Goal: Information Seeking & Learning: Find specific fact

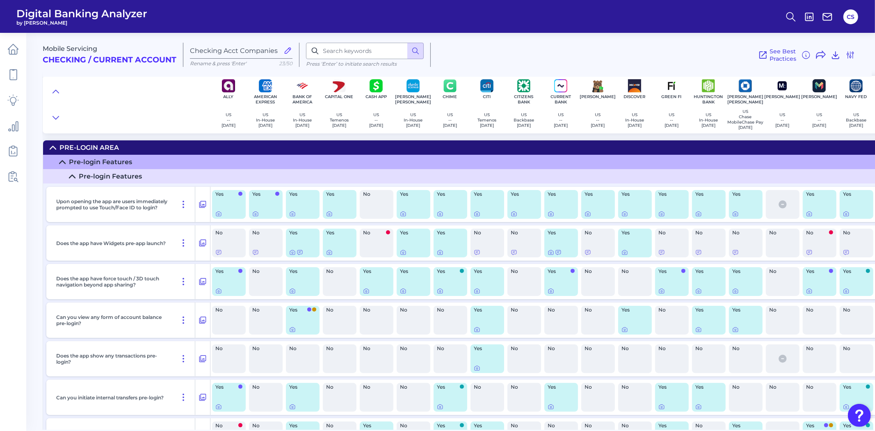
click at [739, 333] on div at bounding box center [745, 329] width 27 height 7
click at [737, 333] on icon at bounding box center [735, 329] width 7 height 7
click at [379, 55] on input at bounding box center [365, 51] width 118 height 16
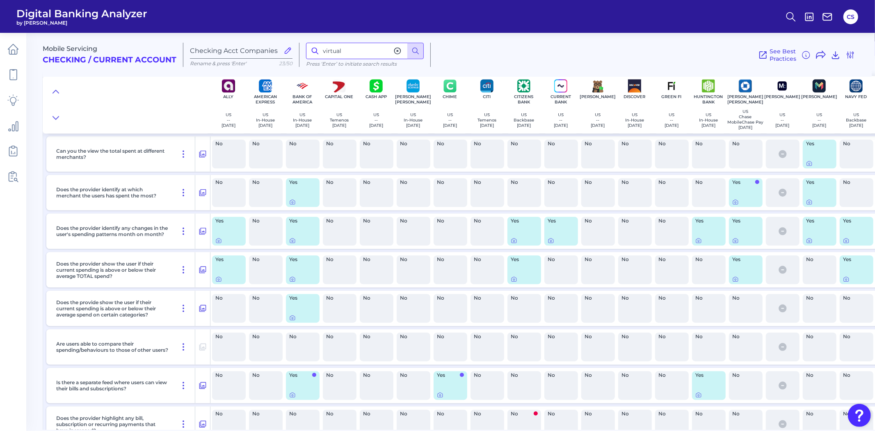
click at [349, 58] on input "virtual" at bounding box center [365, 51] width 118 height 16
type input "virtual"
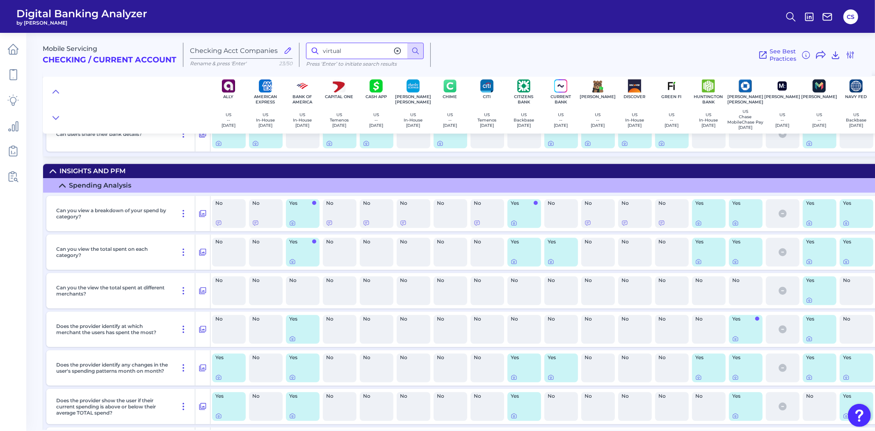
drag, startPoint x: 370, startPoint y: 50, endPoint x: 307, endPoint y: 37, distance: 64.9
click at [312, 38] on div "Mobile Servicing Checking / Current Account Checking Acct Companies Rename & pr…" at bounding box center [457, 51] width 829 height 50
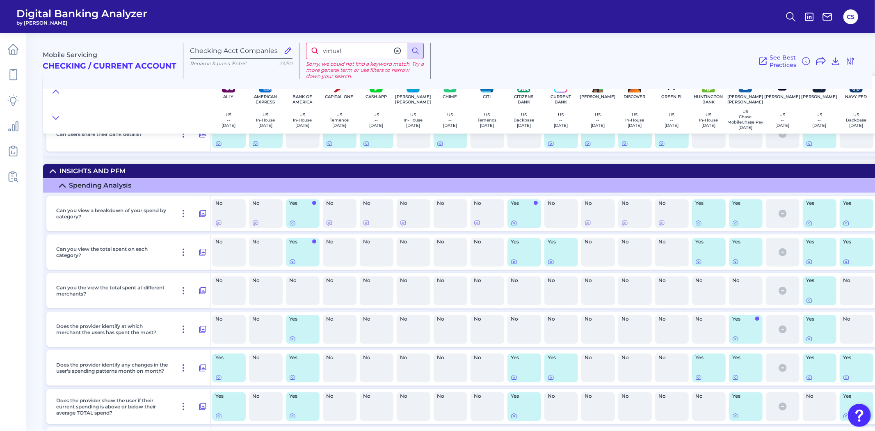
type input "virtual"
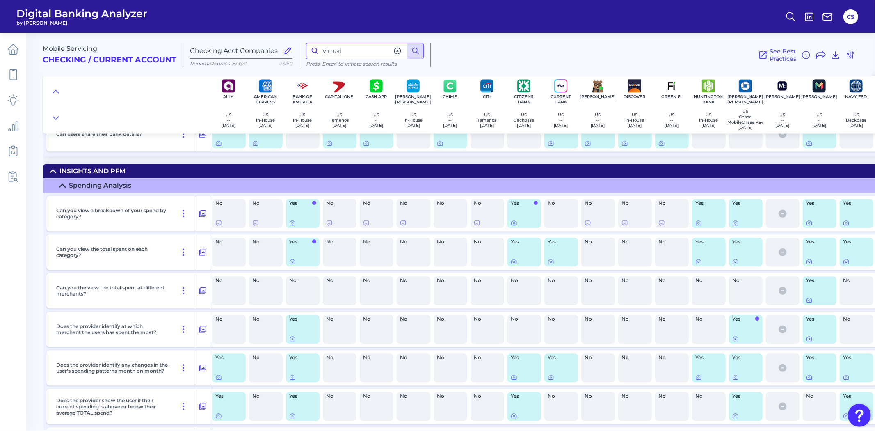
scroll to position [6949, 0]
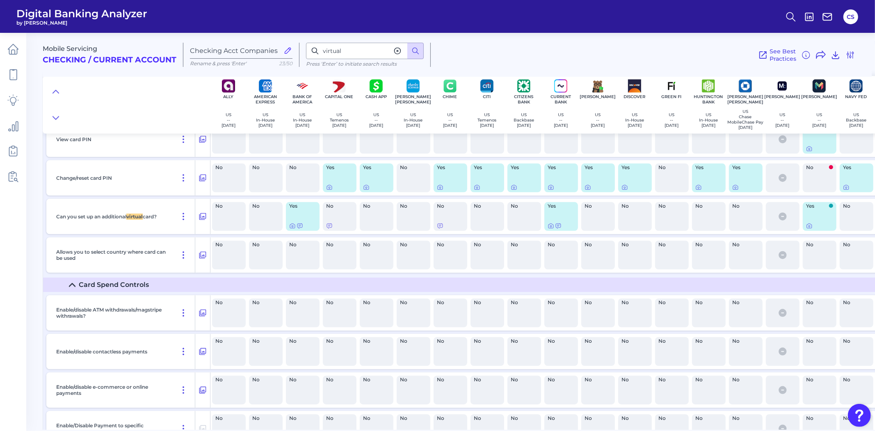
click at [744, 231] on div "No" at bounding box center [746, 216] width 34 height 29
drag, startPoint x: 368, startPoint y: 48, endPoint x: 273, endPoint y: 38, distance: 95.3
click at [290, 46] on div "Mobile Servicing Checking / Current Account Checking Acct Companies Rename & pr…" at bounding box center [457, 51] width 829 height 50
type input "recurring"
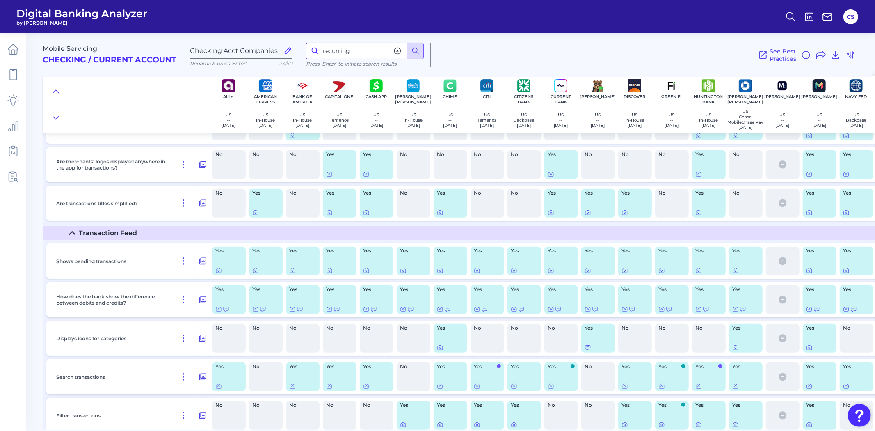
scroll to position [2709, 0]
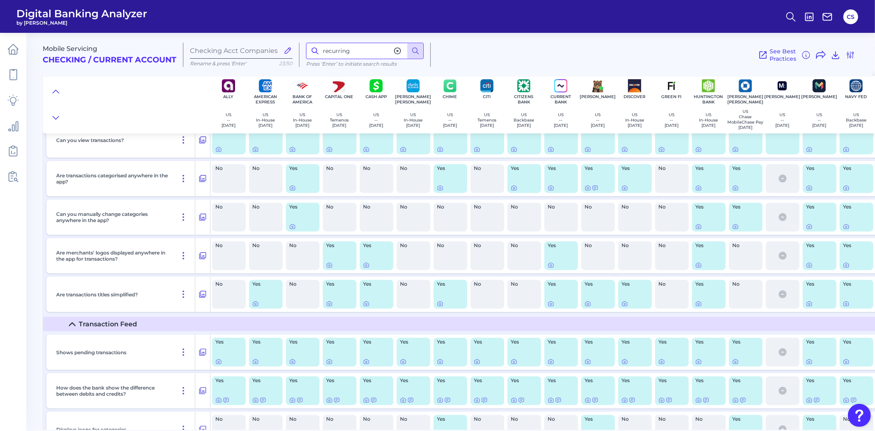
drag, startPoint x: 385, startPoint y: 50, endPoint x: 269, endPoint y: 50, distance: 115.7
click at [271, 50] on div "Mobile Servicing Checking / Current Account Checking Acct Companies Rename & pr…" at bounding box center [457, 51] width 829 height 50
type input "sub"
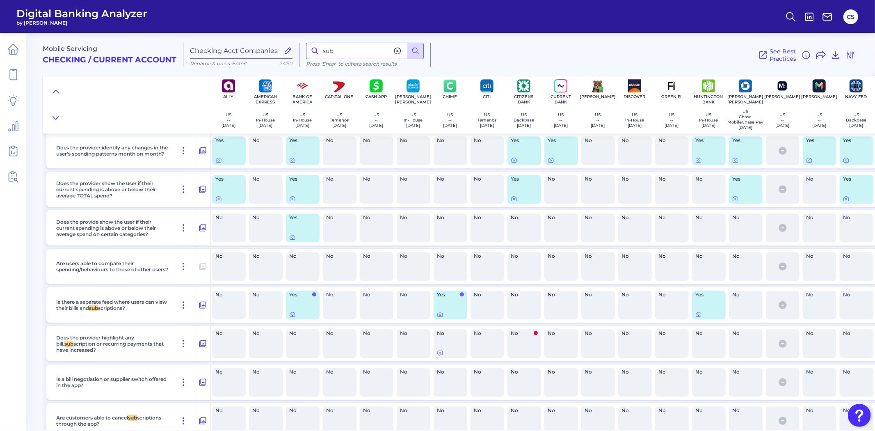
scroll to position [9720, 0]
